Goal: Task Accomplishment & Management: Use online tool/utility

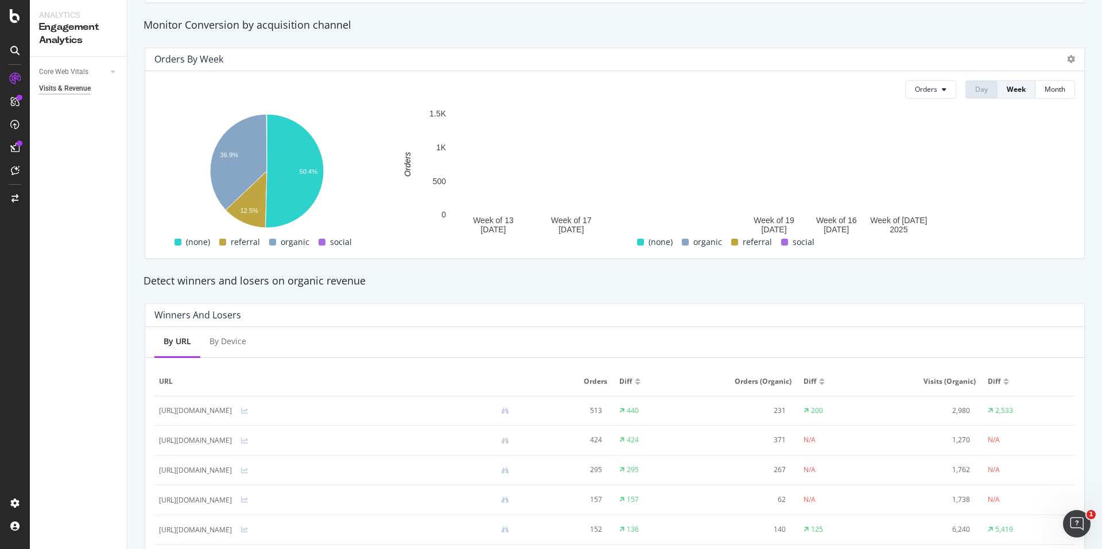
scroll to position [539, 0]
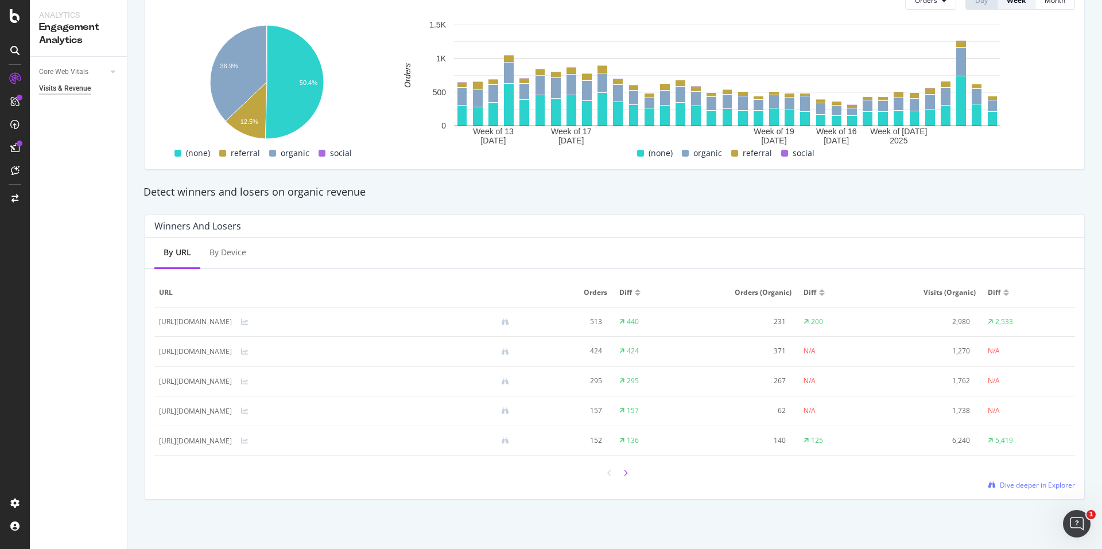
click at [623, 472] on icon at bounding box center [625, 473] width 5 height 7
click at [1033, 481] on span "Dive deeper in Explorer" at bounding box center [1036, 485] width 75 height 10
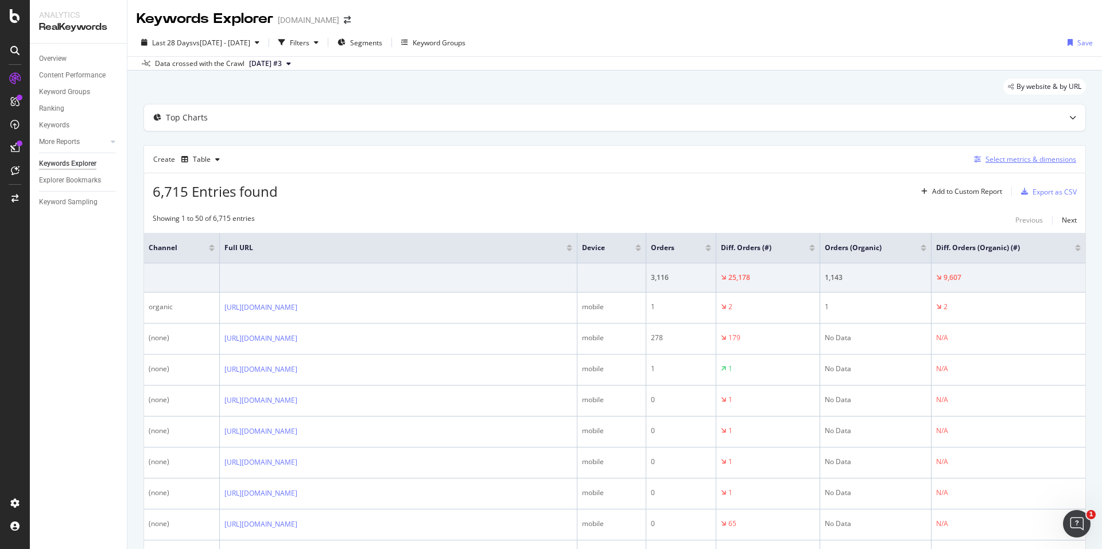
click at [1020, 164] on div "Select metrics & dimensions" at bounding box center [1030, 159] width 91 height 10
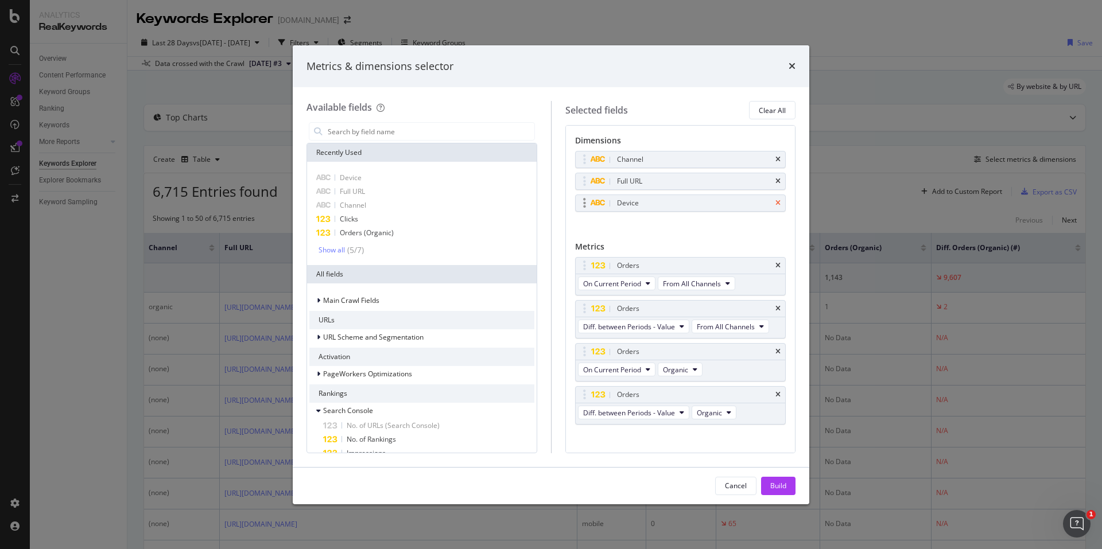
click at [775, 205] on icon "times" at bounding box center [777, 203] width 5 height 7
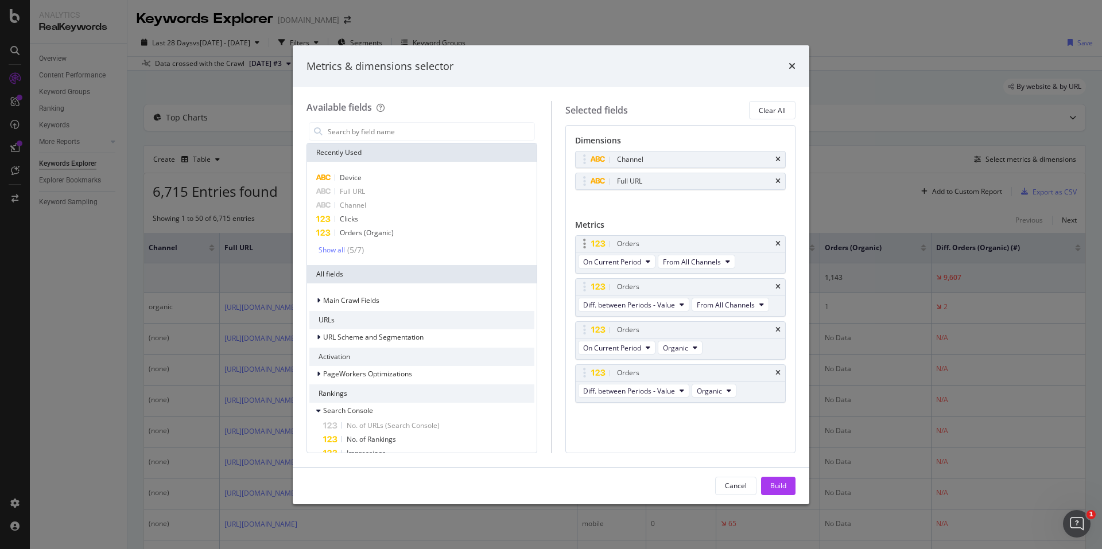
click at [708, 270] on div "On Current Period From All Channels" at bounding box center [657, 262] width 164 height 21
click at [715, 261] on span "From All Channels" at bounding box center [692, 262] width 58 height 10
click at [707, 287] on span "Organic" at bounding box center [697, 282] width 60 height 10
click at [779, 264] on div "Orders On Current Period From All Channels" at bounding box center [680, 254] width 211 height 38
click at [776, 241] on icon "times" at bounding box center [777, 243] width 5 height 7
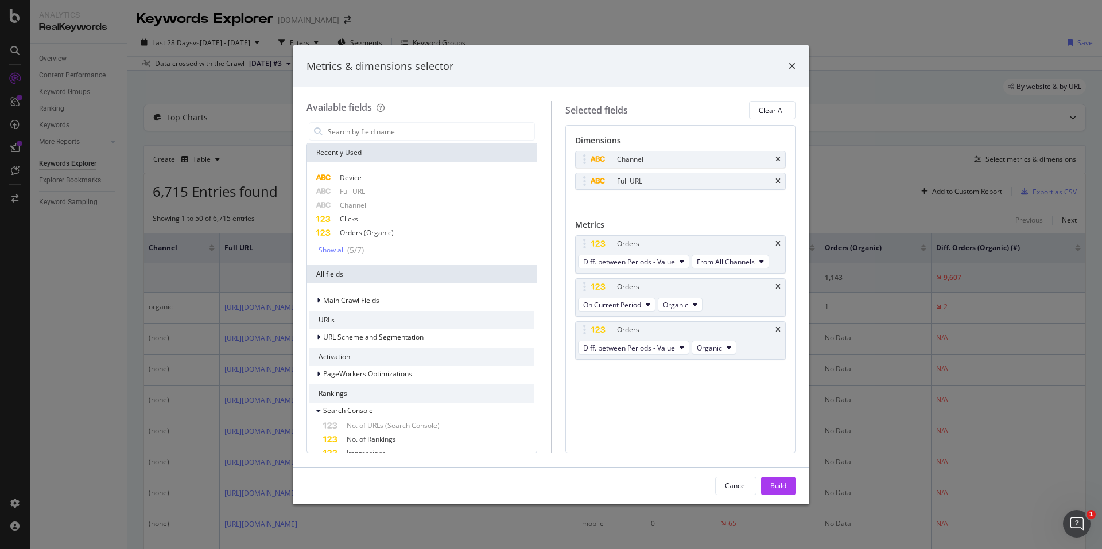
click at [776, 241] on icon "times" at bounding box center [777, 243] width 5 height 7
click at [773, 287] on div "Orders" at bounding box center [680, 287] width 210 height 16
click at [781, 287] on div "Orders" at bounding box center [680, 287] width 210 height 16
click at [777, 287] on icon "times" at bounding box center [777, 286] width 5 height 7
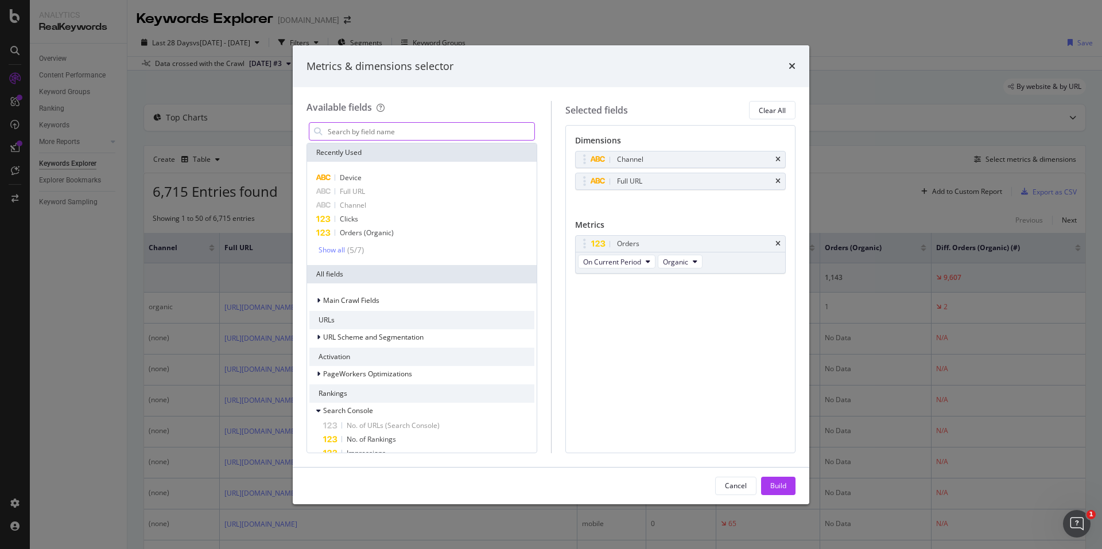
click at [383, 131] on input "modal" at bounding box center [430, 131] width 208 height 17
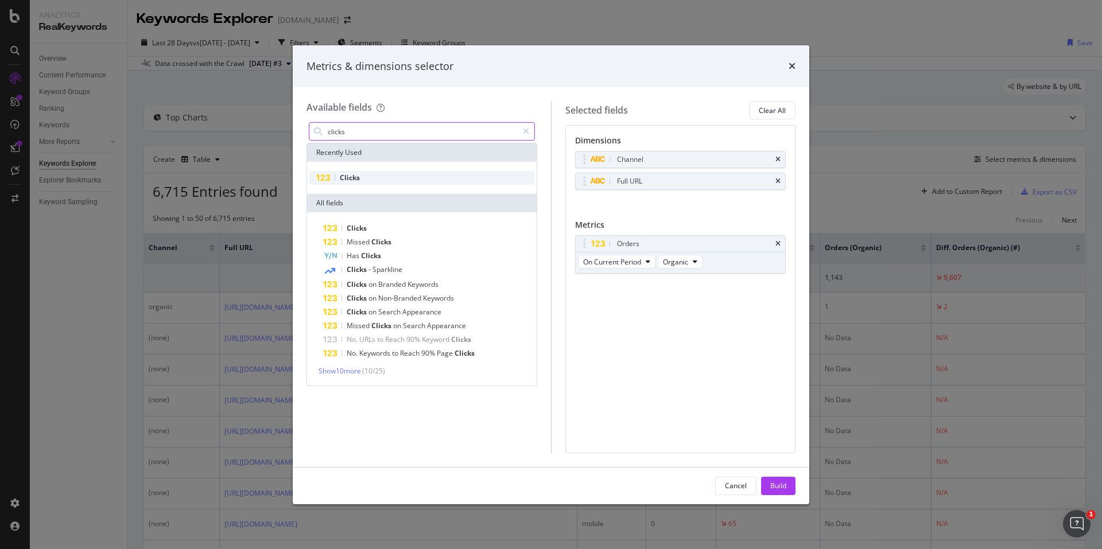
type input "clicks"
click at [356, 179] on span "Clicks" at bounding box center [350, 178] width 20 height 10
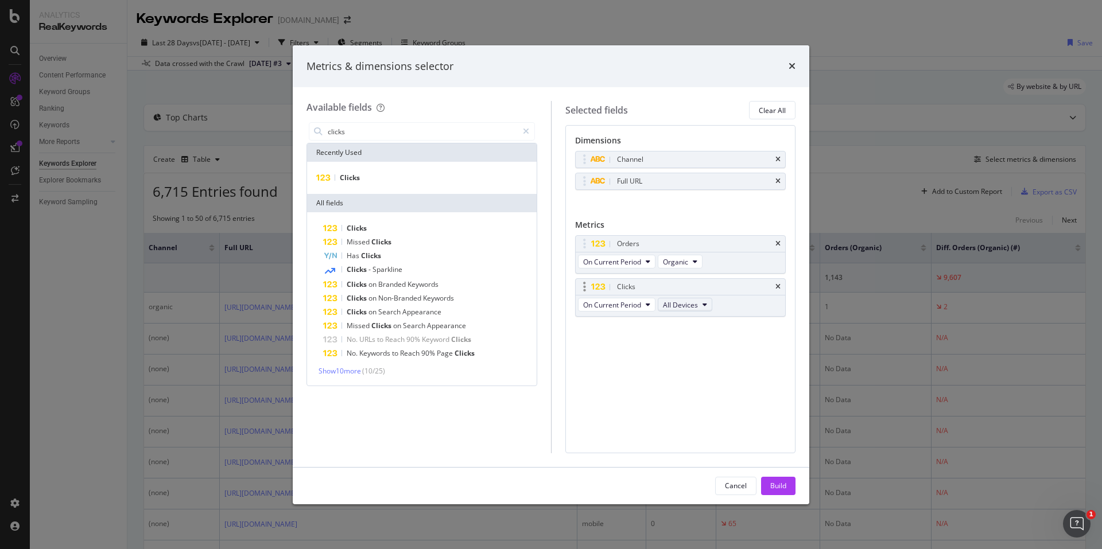
click at [687, 301] on span "All Devices" at bounding box center [680, 305] width 35 height 10
click at [631, 328] on div "Orders On Current Period Organic Clicks On Current Period All Devices You can u…" at bounding box center [680, 288] width 211 height 106
click at [640, 305] on span "On Current Period" at bounding box center [612, 305] width 58 height 10
drag, startPoint x: 699, startPoint y: 325, endPoint x: 705, endPoint y: 326, distance: 6.0
click at [699, 324] on div "On Current Period" at bounding box center [642, 325] width 129 height 17
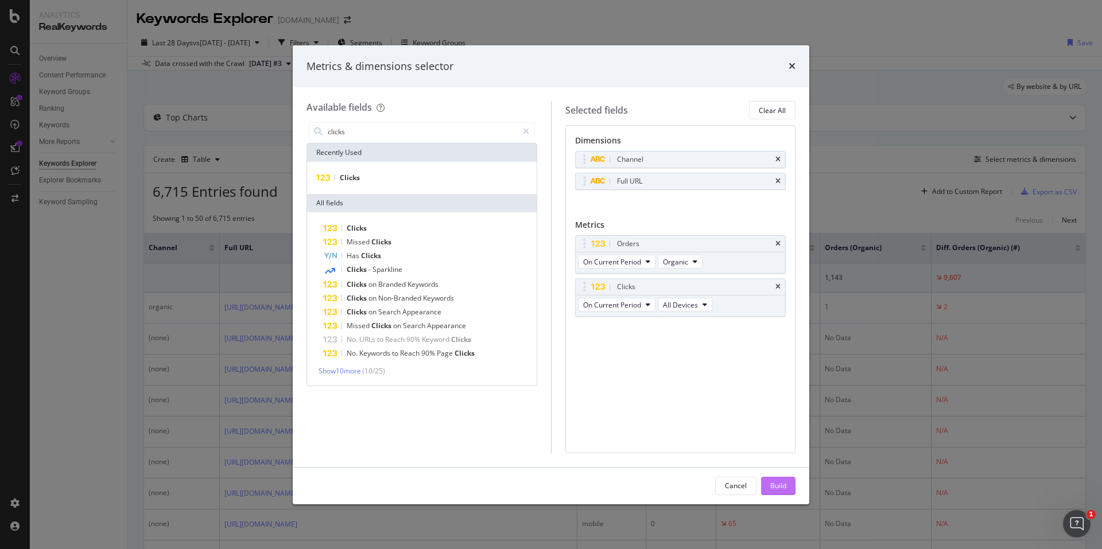
click at [789, 483] on button "Build" at bounding box center [778, 486] width 34 height 18
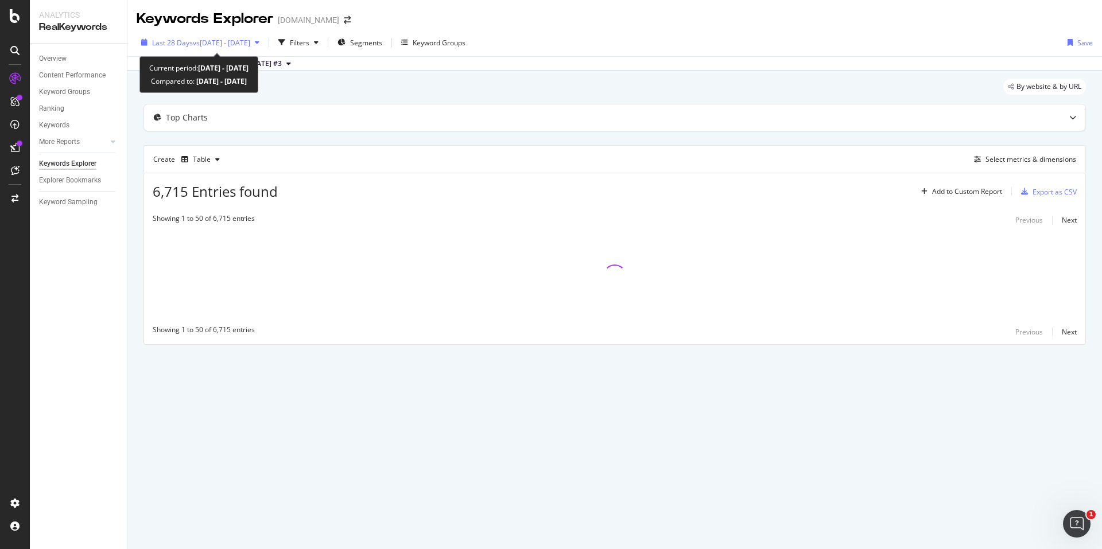
click at [179, 47] on span "Last 28 Days" at bounding box center [172, 43] width 41 height 10
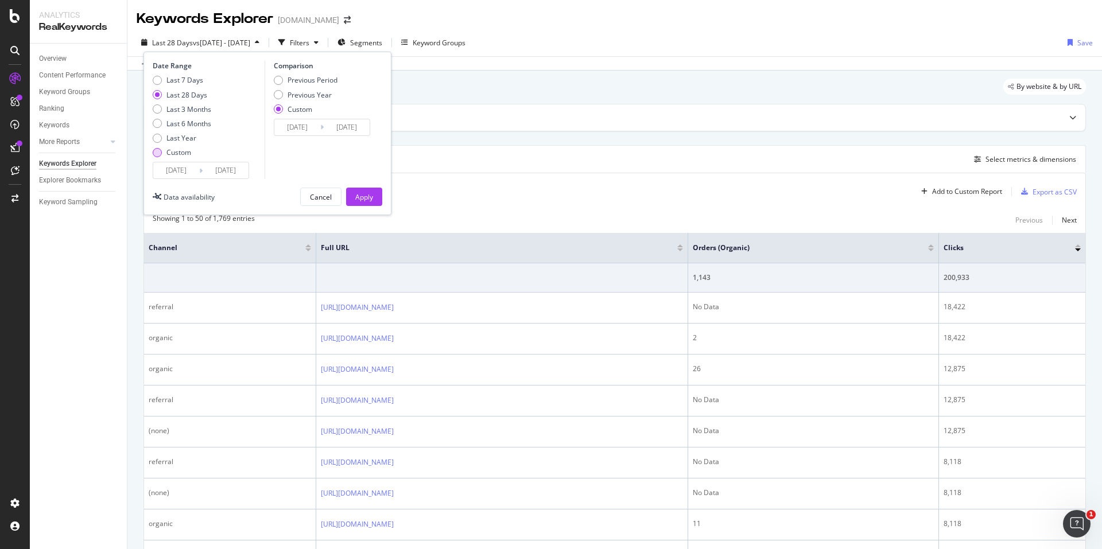
click at [159, 154] on div "Custom" at bounding box center [157, 152] width 9 height 9
click at [190, 167] on input "[DATE]" at bounding box center [176, 170] width 46 height 16
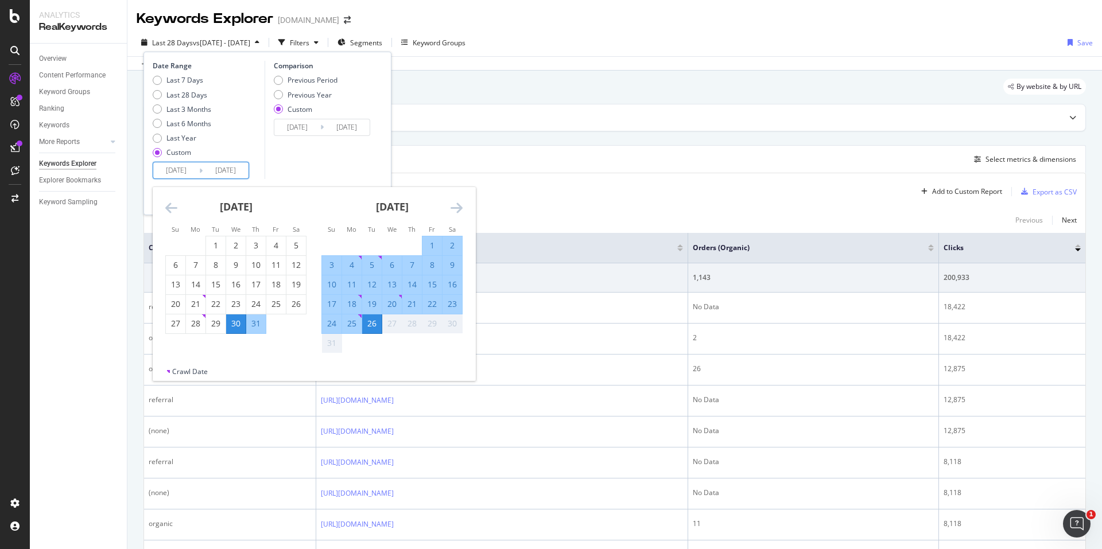
click at [176, 212] on icon "Move backward to switch to the previous month." at bounding box center [171, 208] width 12 height 14
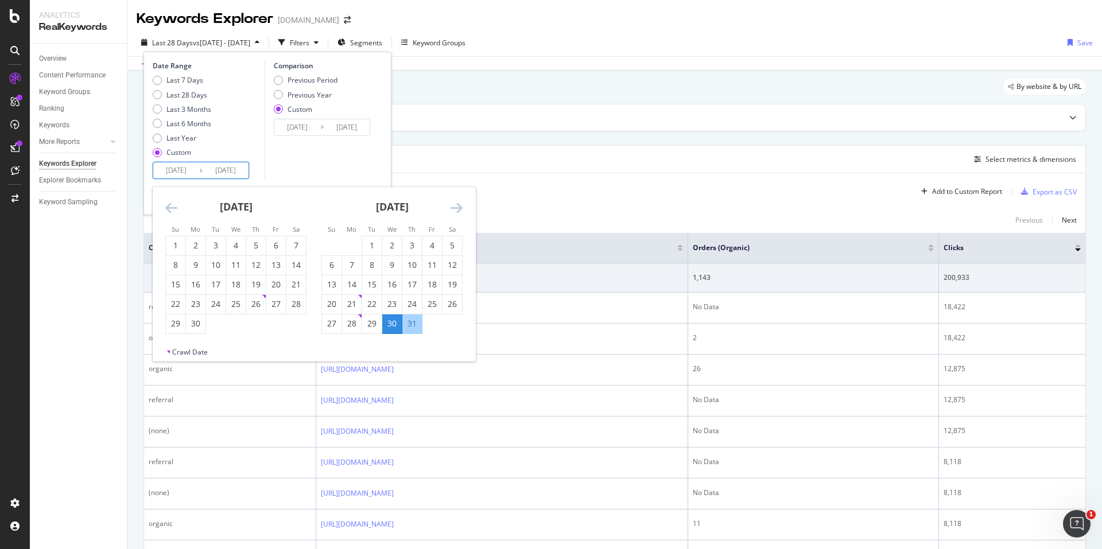
click at [176, 212] on icon "Move backward to switch to the previous month." at bounding box center [171, 208] width 12 height 14
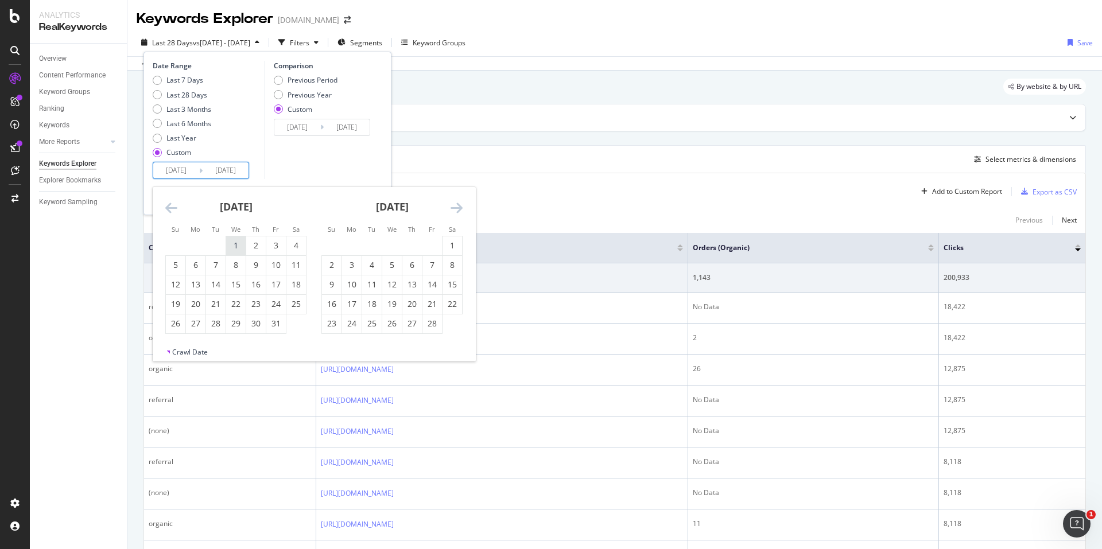
click at [240, 241] on div "1" at bounding box center [236, 245] width 20 height 11
type input "[DATE]"
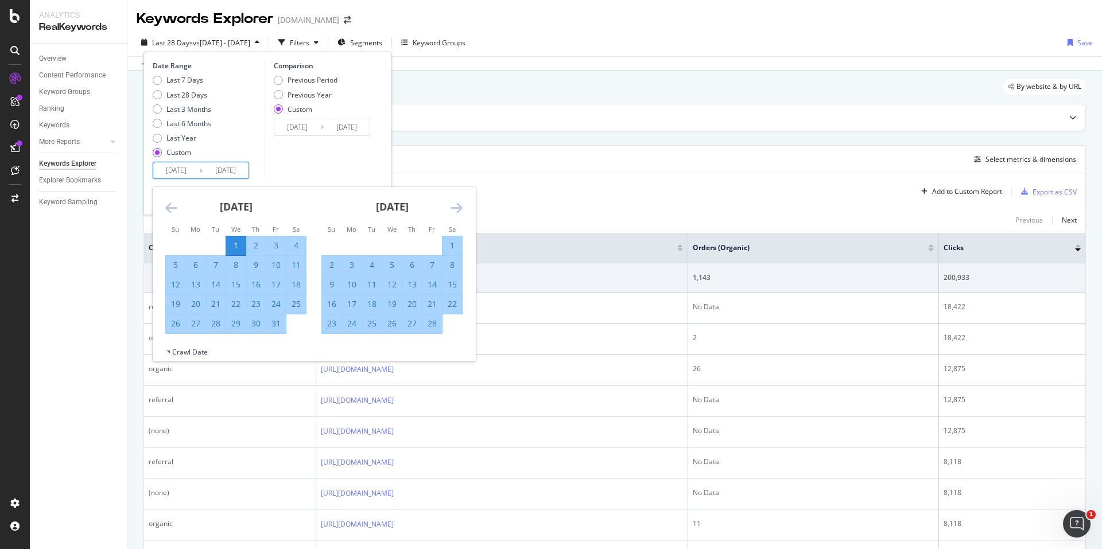
click at [456, 213] on icon "Move forward to switch to the next month." at bounding box center [456, 208] width 12 height 14
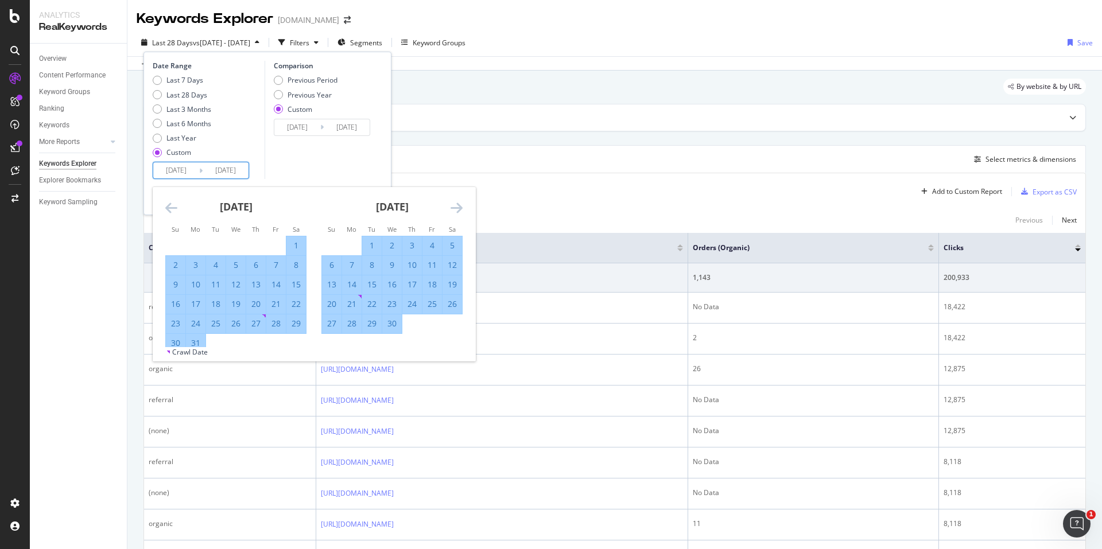
click at [456, 213] on icon "Move forward to switch to the next month." at bounding box center [456, 208] width 12 height 14
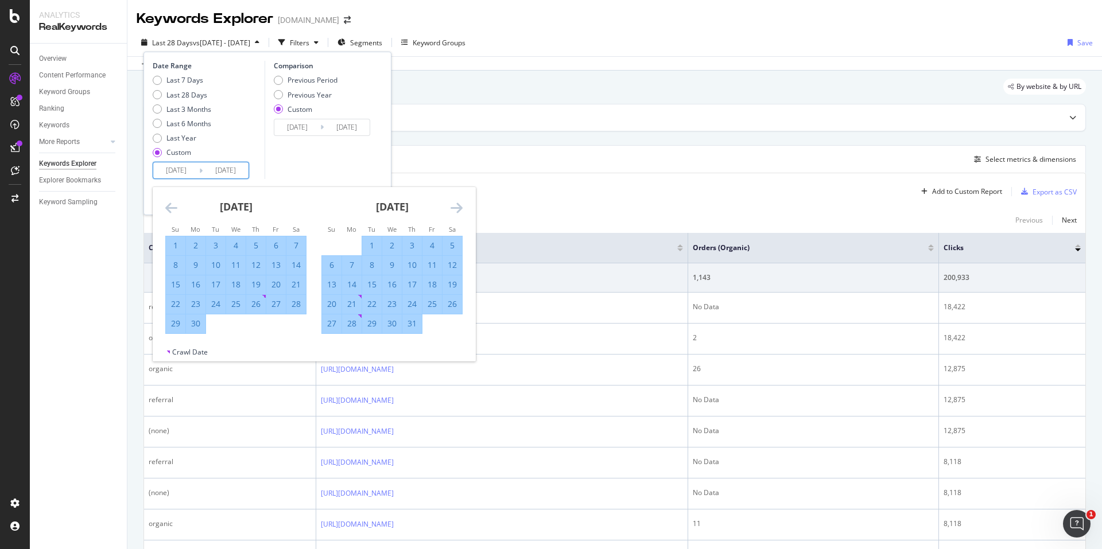
click at [456, 213] on icon "Move forward to switch to the next month." at bounding box center [456, 208] width 12 height 14
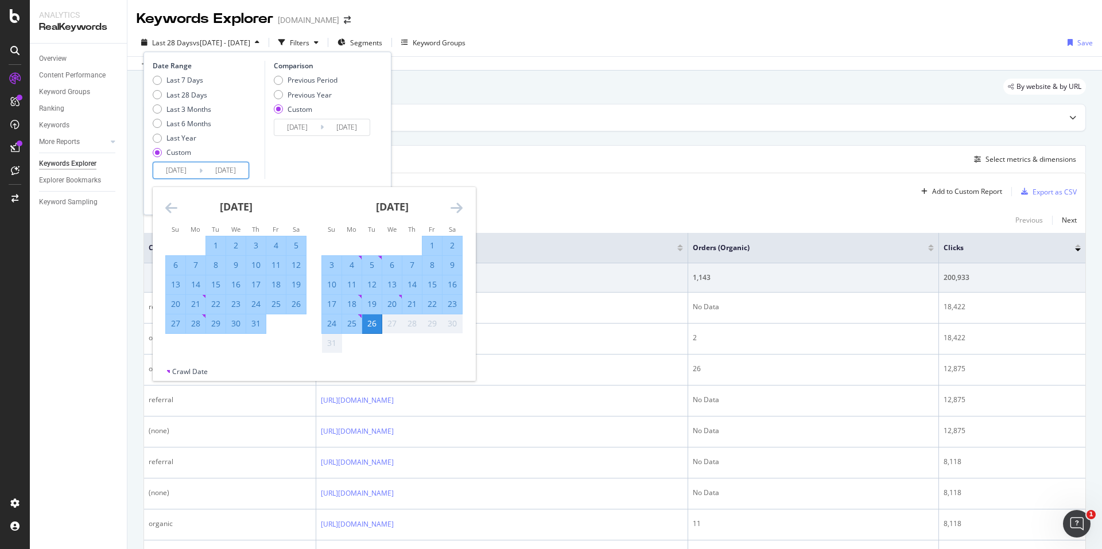
click at [456, 213] on icon "Move forward to switch to the next month." at bounding box center [456, 208] width 12 height 14
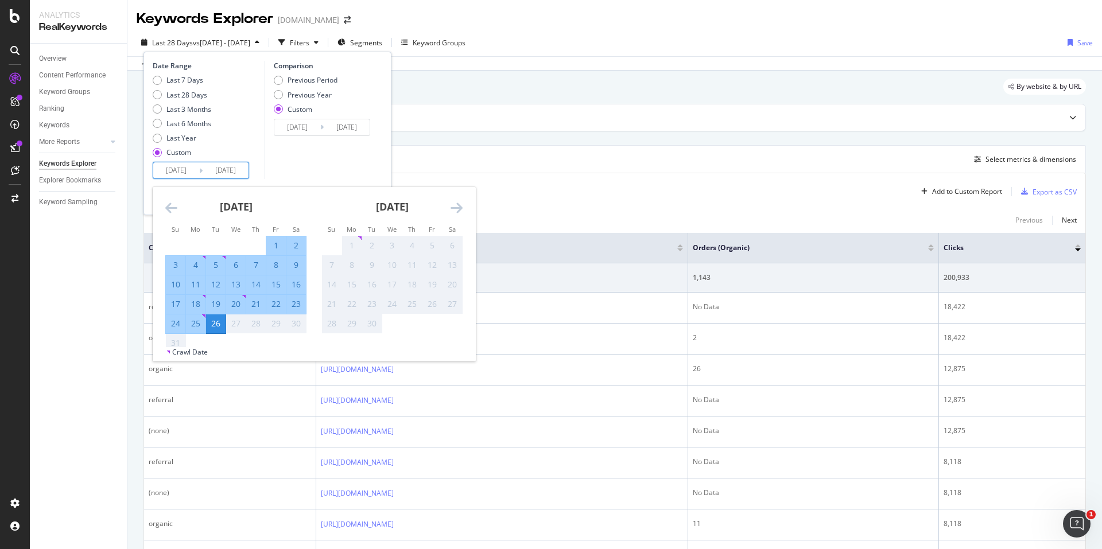
click at [211, 324] on div "26" at bounding box center [216, 323] width 20 height 11
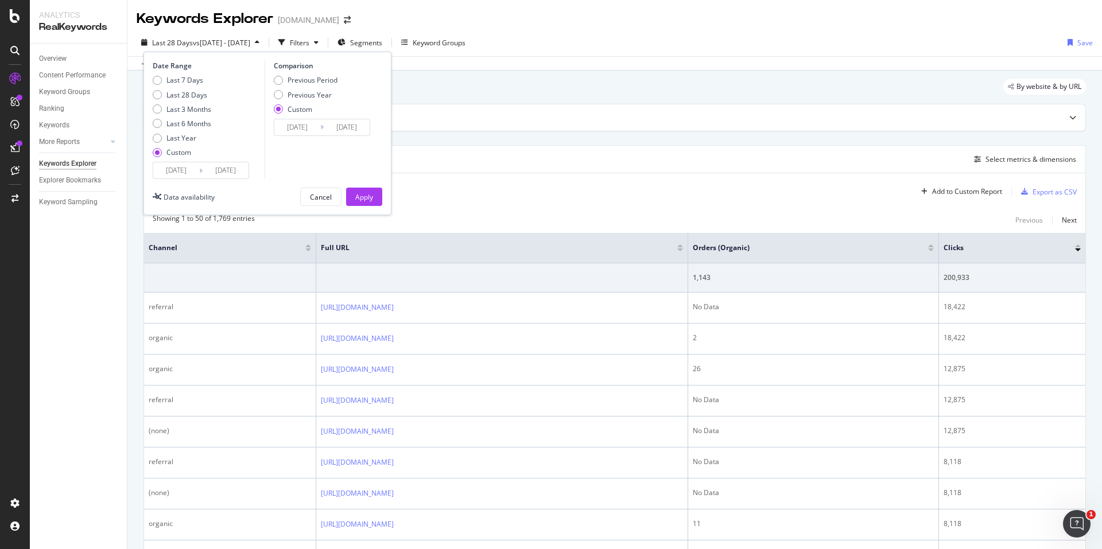
click at [367, 198] on div "Apply" at bounding box center [364, 197] width 18 height 10
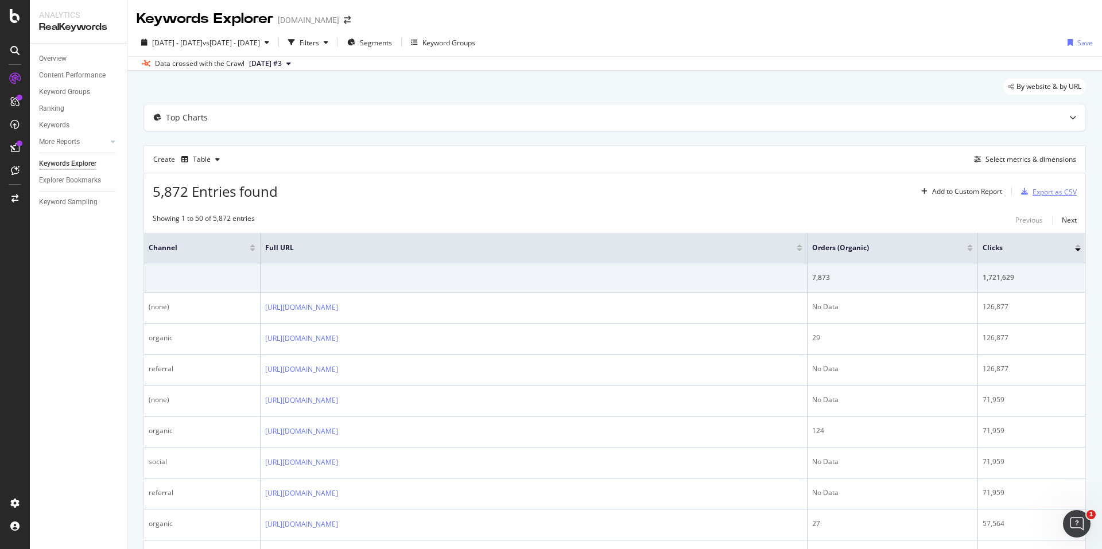
click at [1039, 187] on div "Export as CSV" at bounding box center [1054, 192] width 44 height 10
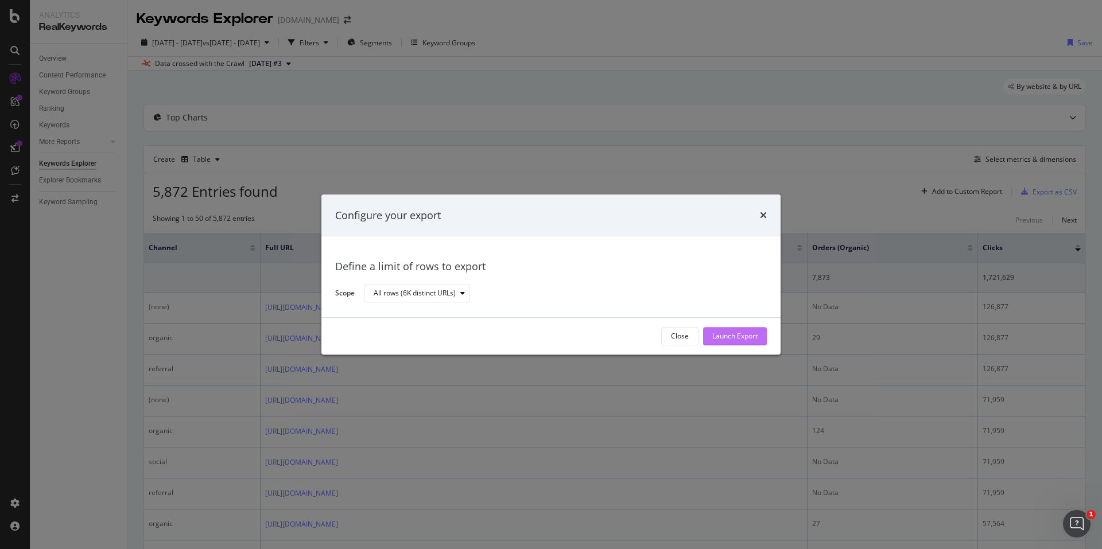
click at [727, 334] on div "Launch Export" at bounding box center [734, 337] width 45 height 10
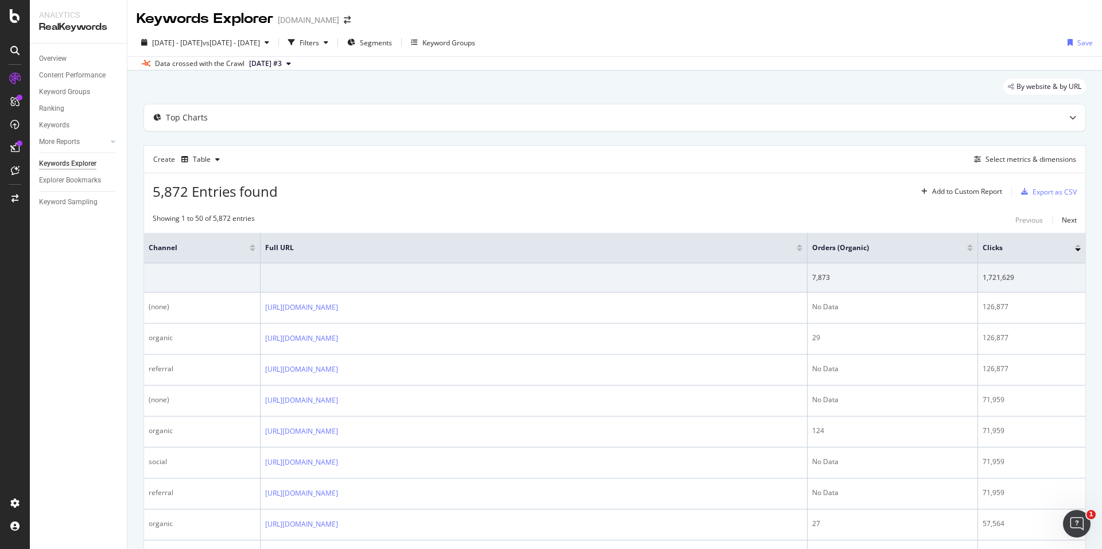
click at [688, 172] on div "Create Table Select metrics & dimensions" at bounding box center [614, 159] width 942 height 28
click at [1023, 165] on div "Select metrics & dimensions" at bounding box center [1022, 159] width 107 height 13
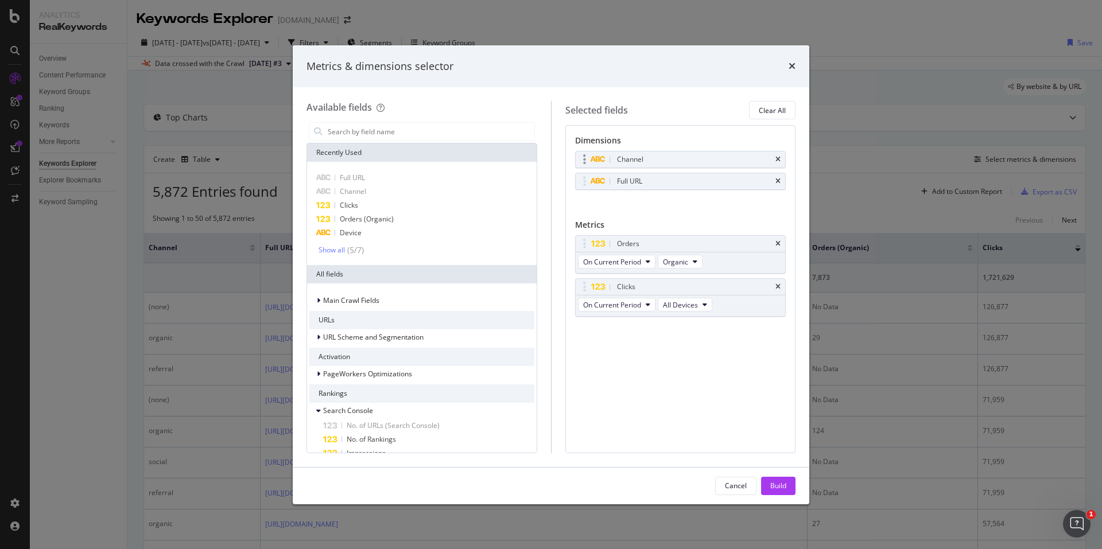
click at [697, 154] on div "Channel" at bounding box center [693, 159] width 159 height 11
click at [609, 155] on div "modal" at bounding box center [603, 159] width 24 height 11
click at [877, 116] on div "Metrics & dimensions selector Available fields Recently Used Full URL Channel C…" at bounding box center [551, 274] width 1102 height 549
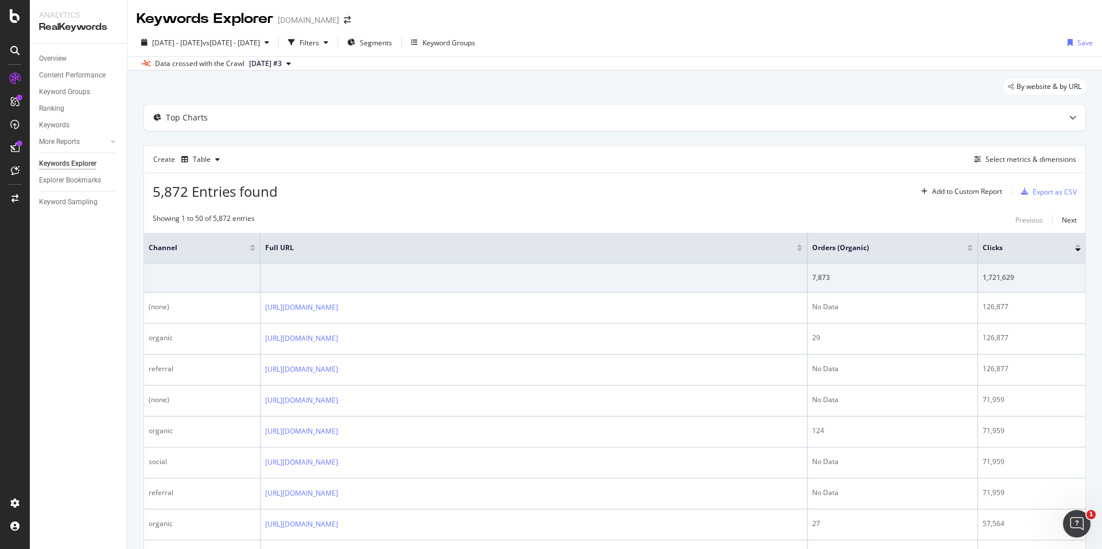
click at [38, 350] on div "Overview Content Performance Keyword Groups Ranking Keywords More Reports Count…" at bounding box center [78, 296] width 97 height 505
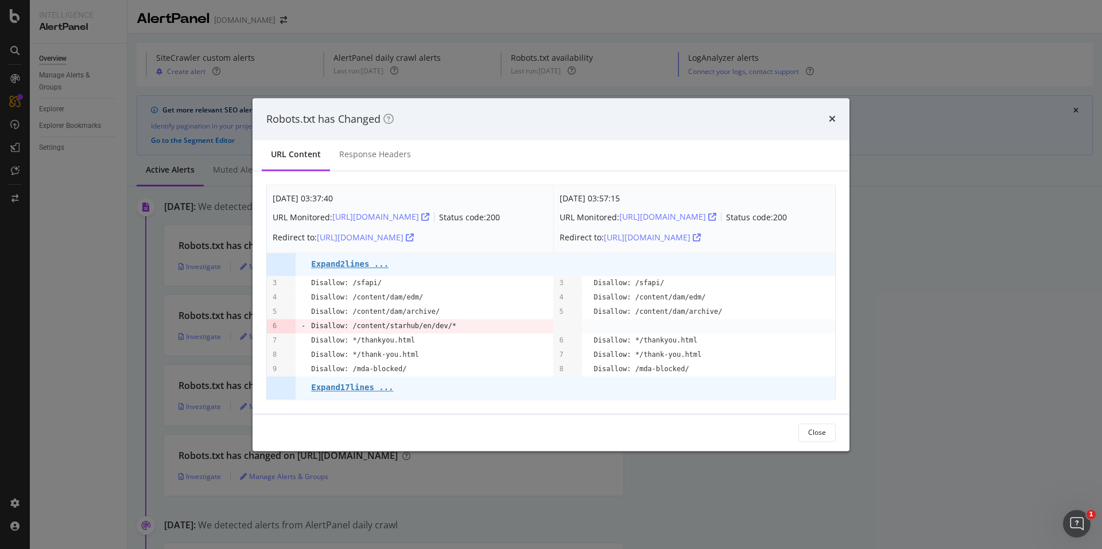
click at [824, 118] on div "Robots.txt has Changed" at bounding box center [550, 119] width 569 height 15
click at [832, 115] on icon "times" at bounding box center [831, 119] width 7 height 9
